Goal: Task Accomplishment & Management: Manage account settings

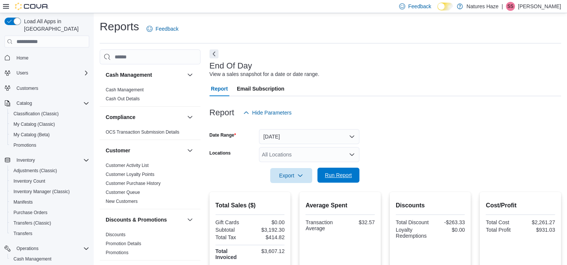
click at [336, 177] on span "Run Report" at bounding box center [338, 175] width 27 height 7
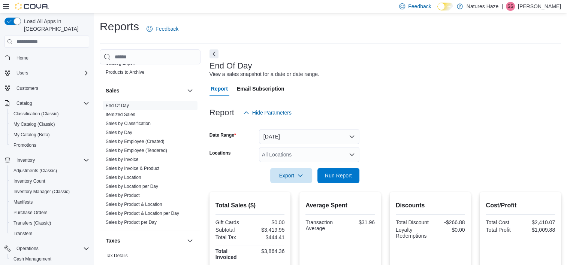
scroll to position [523, 0]
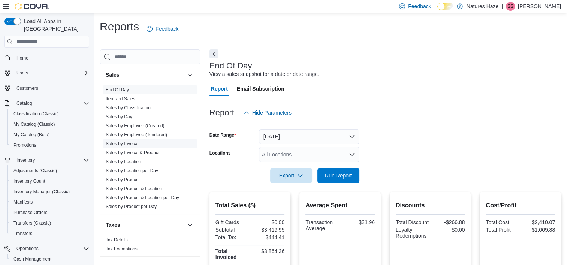
click at [123, 144] on link "Sales by Invoice" at bounding box center [122, 143] width 33 height 5
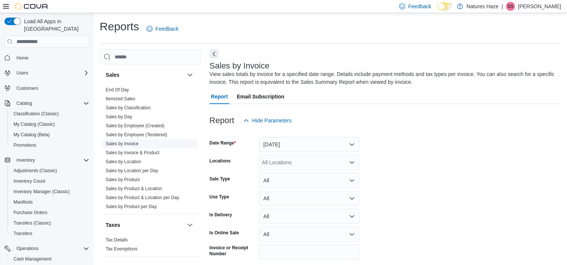
scroll to position [25, 0]
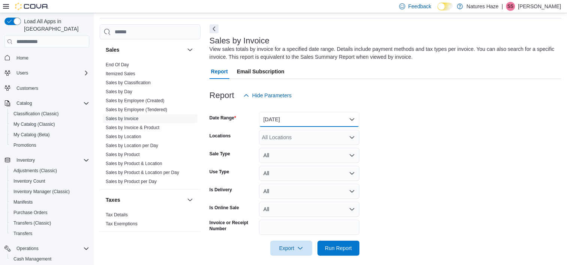
click at [307, 118] on button "Yesterday" at bounding box center [309, 119] width 100 height 15
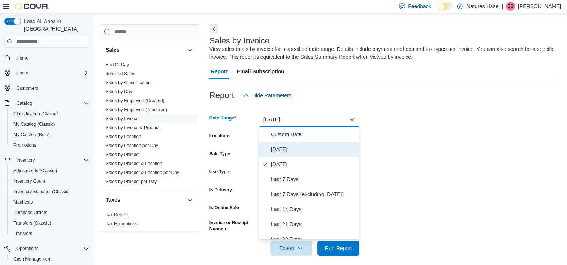
click at [279, 150] on span "Today" at bounding box center [313, 149] width 85 height 9
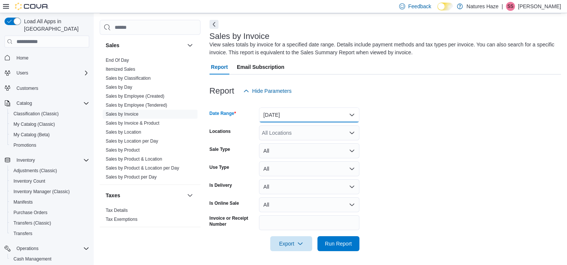
scroll to position [31, 0]
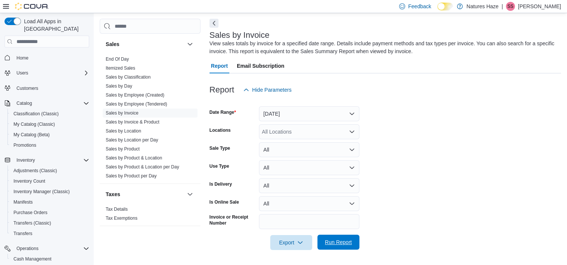
click at [345, 240] on span "Run Report" at bounding box center [338, 242] width 27 height 7
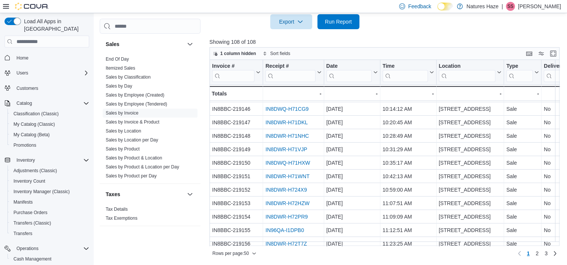
scroll to position [75, 0]
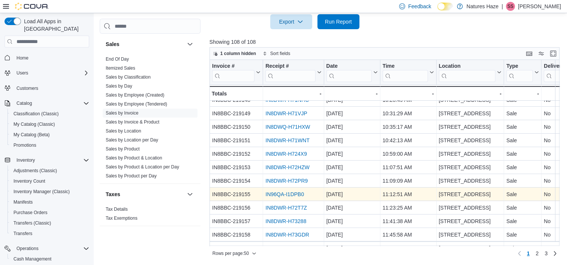
click at [273, 192] on link "IN96QA-I1DPB0" at bounding box center [284, 195] width 39 height 6
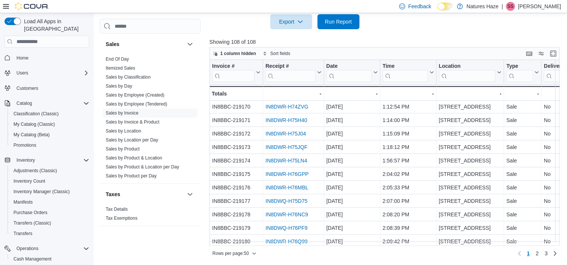
scroll to position [375, 0]
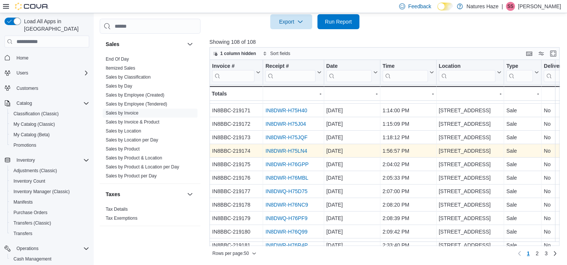
click at [282, 150] on link "IN8DWR-H75LN4" at bounding box center [286, 151] width 42 height 6
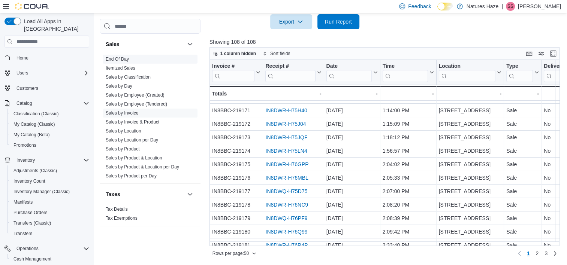
click at [123, 57] on link "End Of Day" at bounding box center [117, 59] width 23 height 5
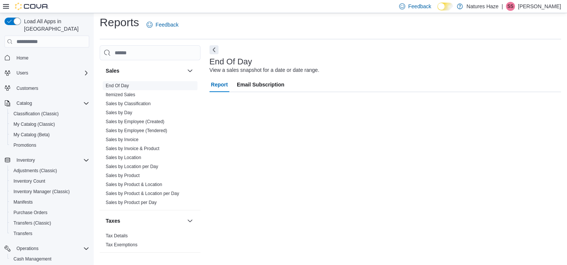
scroll to position [4, 0]
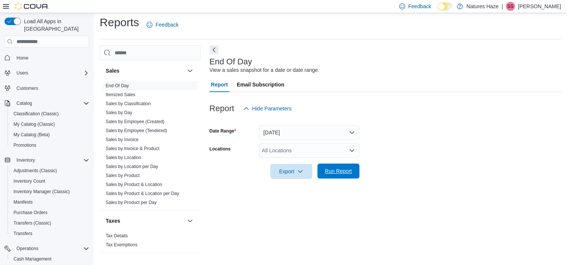
click at [351, 173] on span "Run Report" at bounding box center [338, 171] width 27 height 7
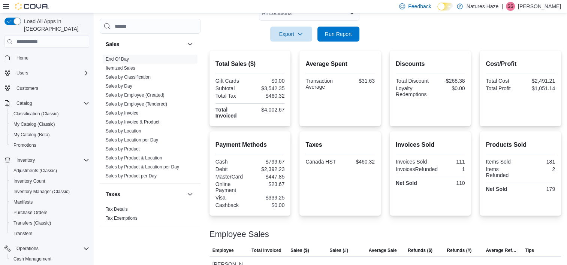
scroll to position [154, 0]
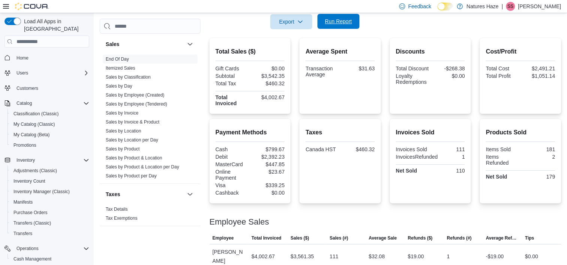
click at [334, 24] on span "Run Report" at bounding box center [338, 21] width 27 height 7
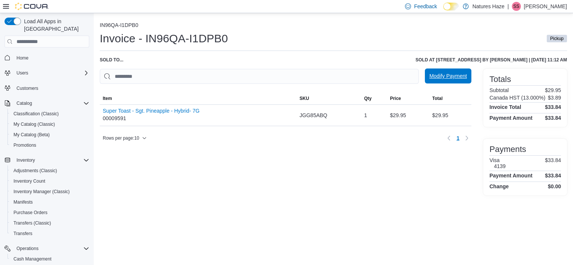
click at [446, 73] on span "Modify Payment" at bounding box center [447, 76] width 37 height 15
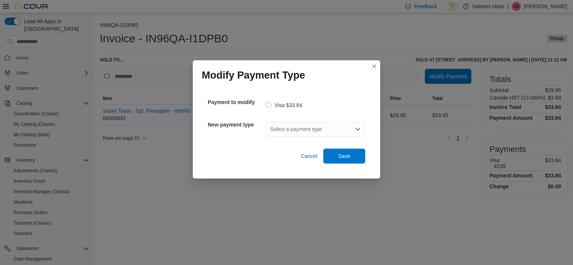
click at [315, 128] on div "Select a payment type" at bounding box center [315, 129] width 100 height 15
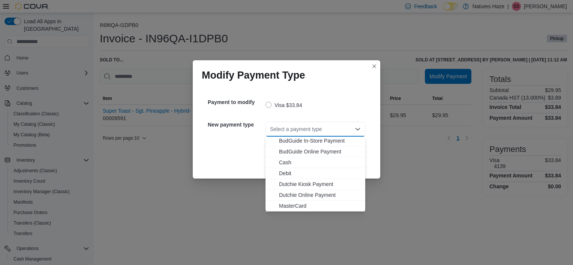
scroll to position [22, 0]
click at [295, 196] on span "MasterCard" at bounding box center [320, 195] width 82 height 7
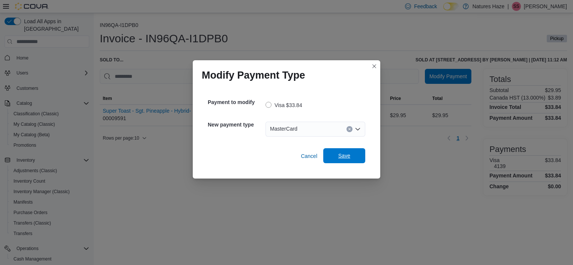
click at [349, 154] on span "Save" at bounding box center [344, 155] width 12 height 7
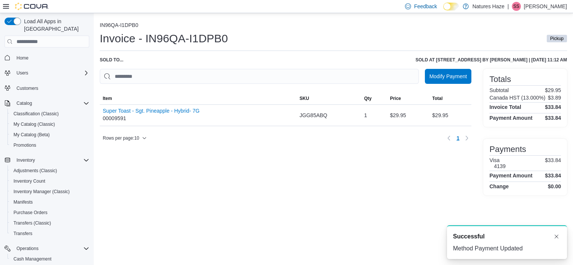
scroll to position [0, 0]
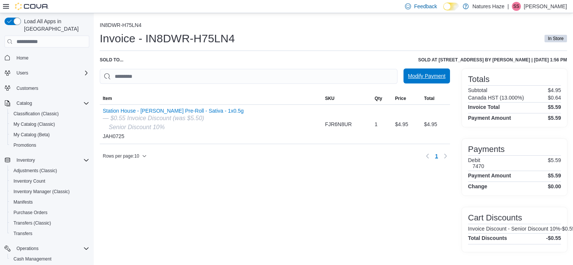
click at [424, 74] on span "Modify Payment" at bounding box center [426, 75] width 37 height 7
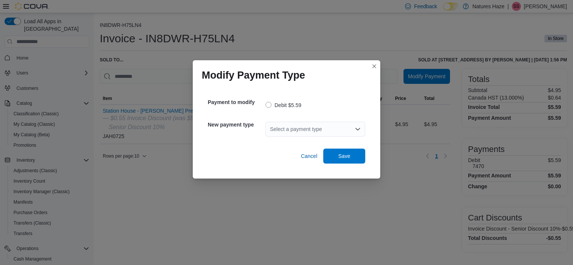
click at [301, 128] on div "Select a payment type" at bounding box center [315, 129] width 100 height 15
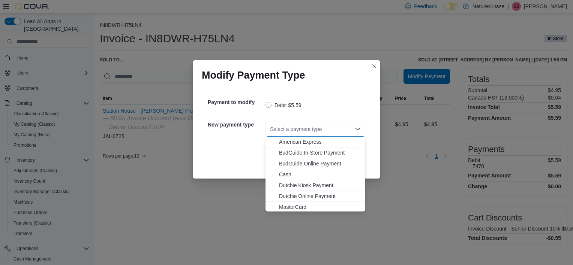
scroll to position [22, 0]
click at [290, 205] on span "Visa" at bounding box center [320, 206] width 82 height 7
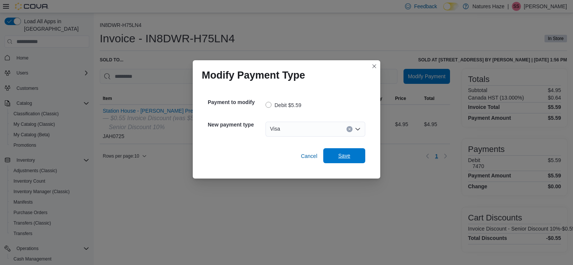
click at [344, 156] on span "Save" at bounding box center [344, 155] width 12 height 7
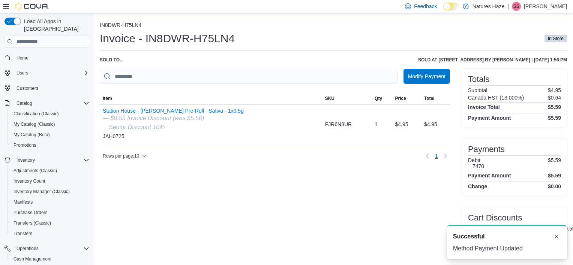
scroll to position [0, 0]
